Goal: Find specific page/section: Find specific page/section

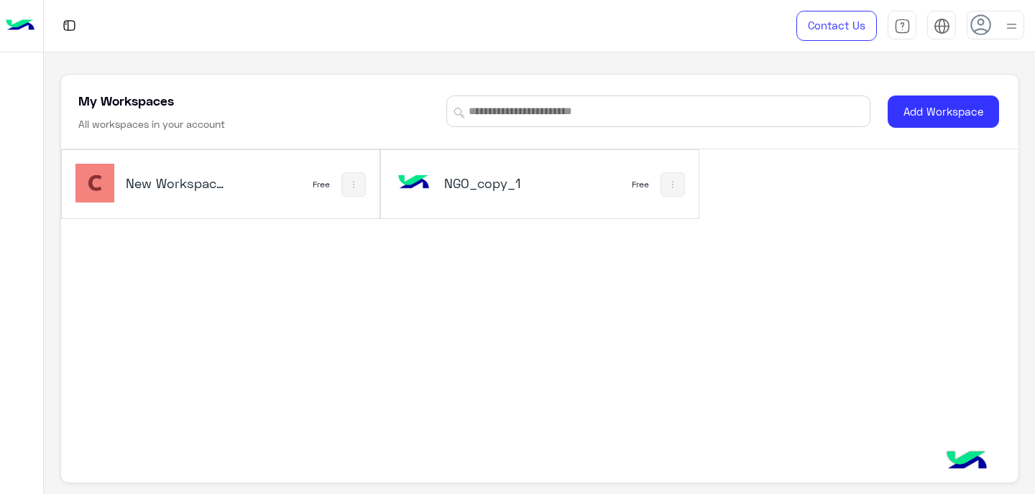
click at [179, 188] on h5 "New Workspace 1" at bounding box center [178, 183] width 105 height 17
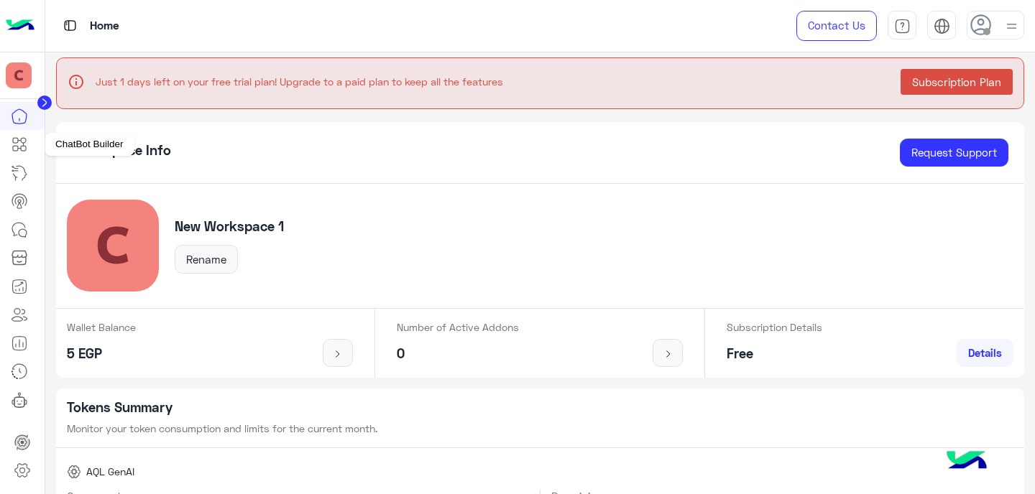
click at [23, 147] on icon at bounding box center [19, 144] width 17 height 17
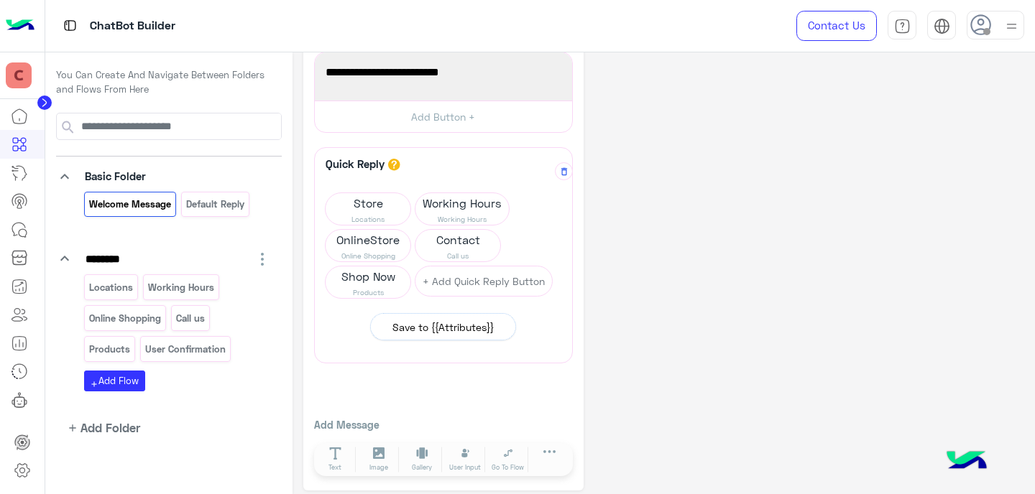
scroll to position [63, 0]
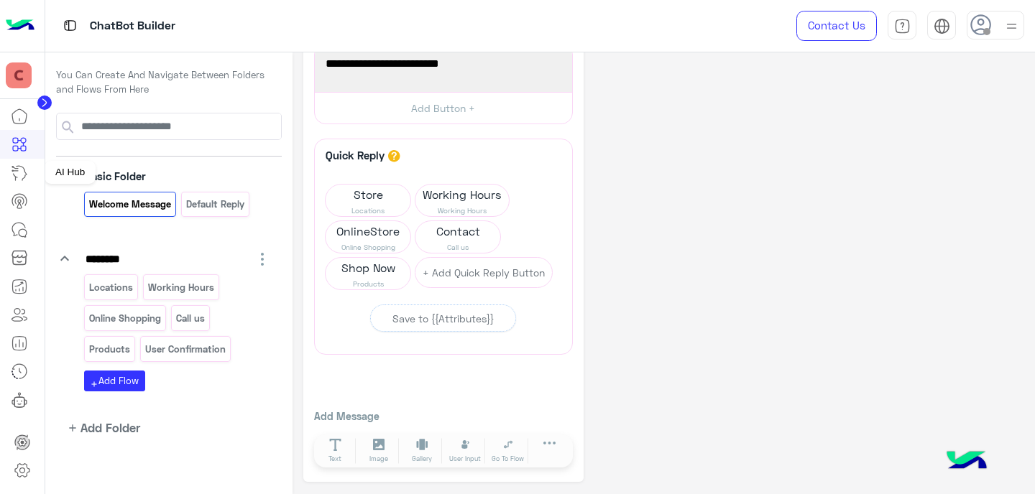
click at [23, 168] on icon at bounding box center [21, 173] width 14 height 14
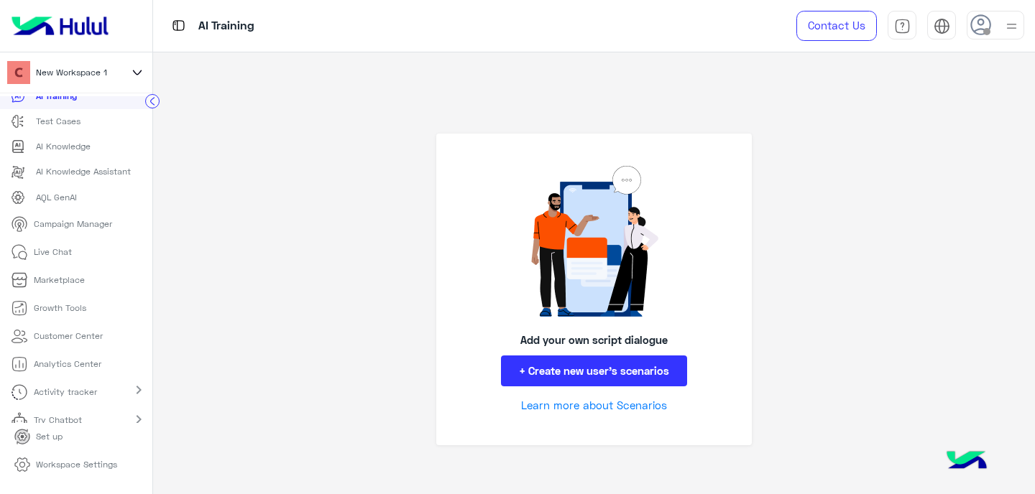
scroll to position [122, 0]
